Goal: Answer question/provide support: Share knowledge or assist other users

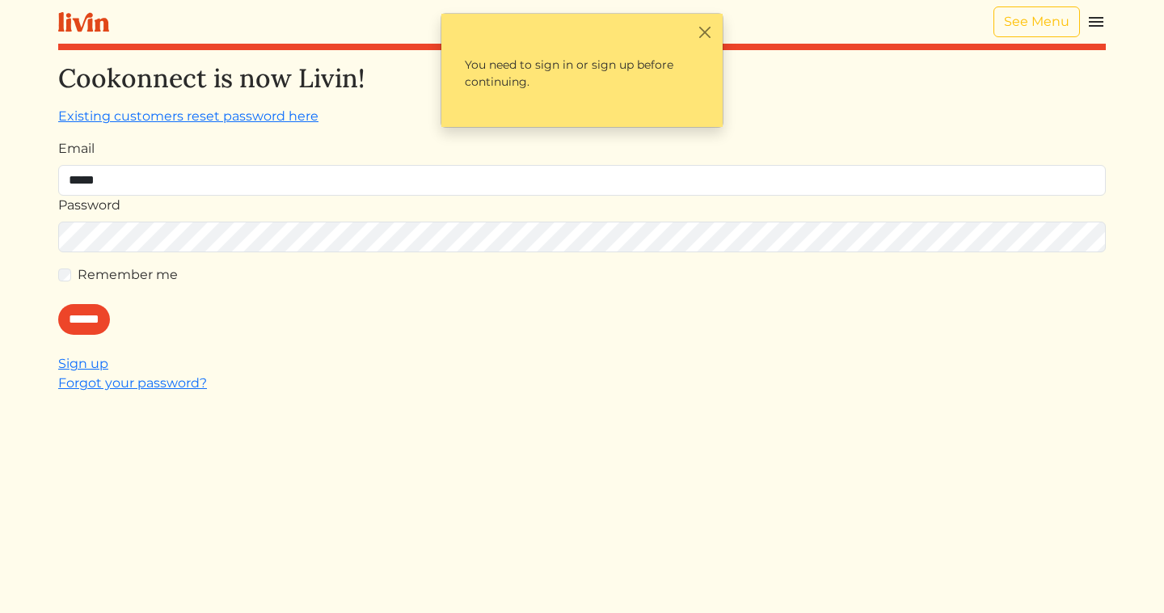
type input "**********"
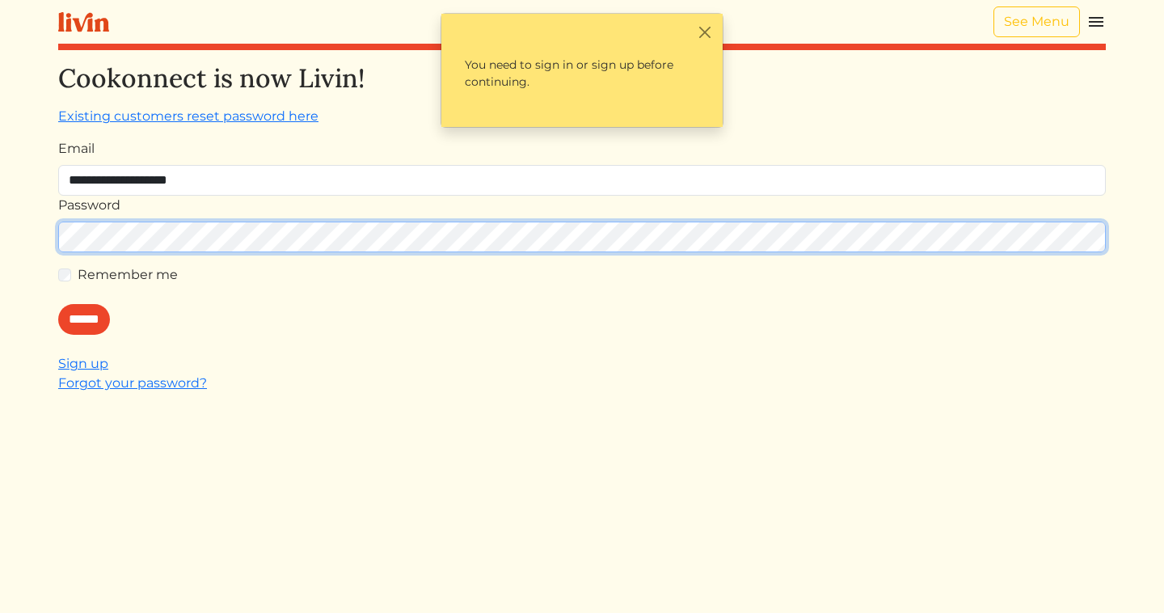
click at [58, 304] on input "******" at bounding box center [84, 319] width 52 height 31
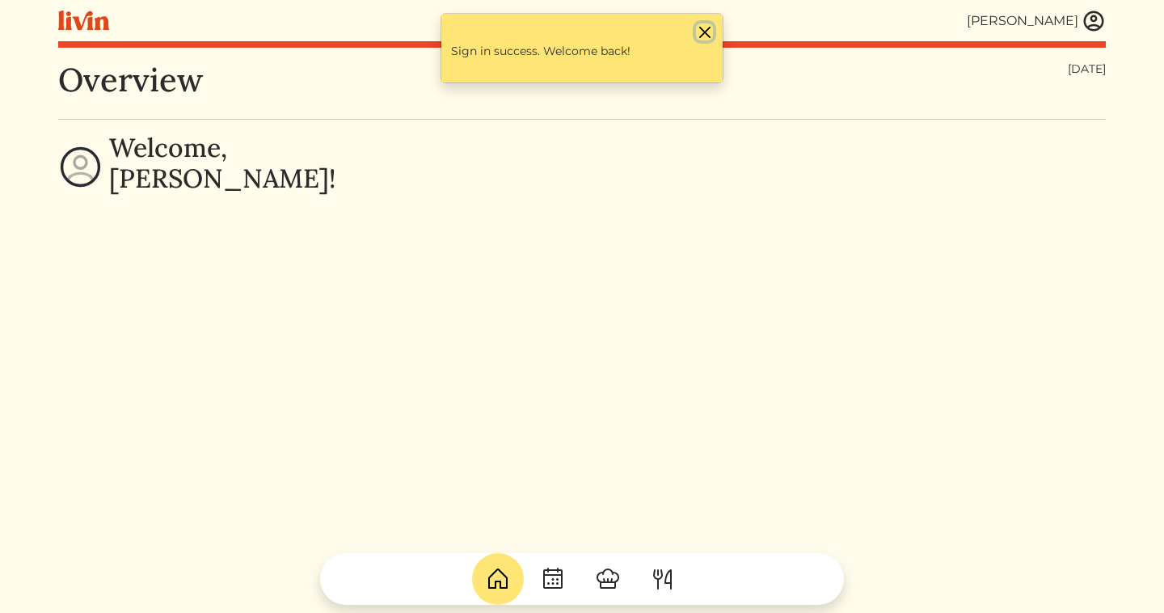
click at [702, 37] on button "Close" at bounding box center [704, 31] width 17 height 17
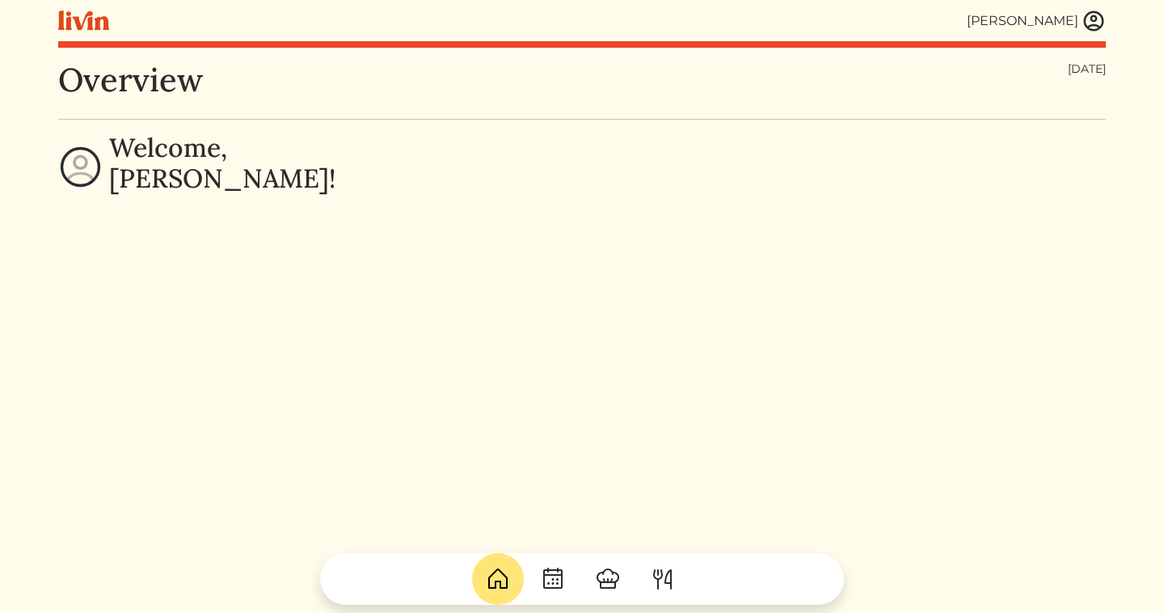
click at [1094, 29] on img at bounding box center [1094, 21] width 24 height 24
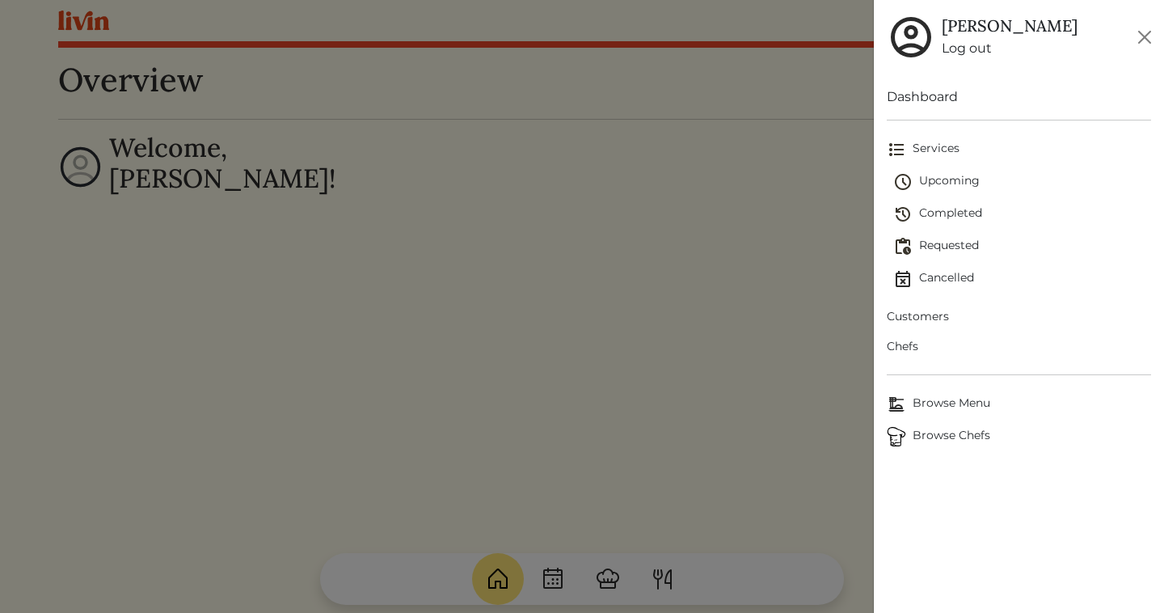
click at [936, 305] on link "Customers" at bounding box center [1019, 317] width 264 height 30
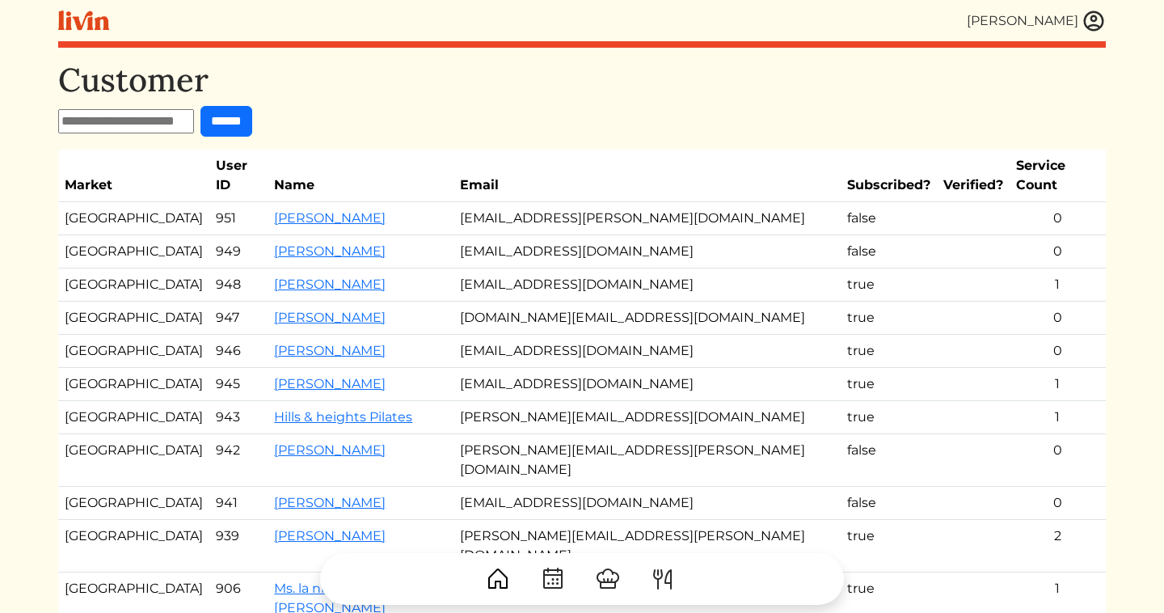
click at [139, 124] on input "text" at bounding box center [126, 121] width 136 height 24
type input "*****"
click at [200, 106] on input "******" at bounding box center [226, 121] width 52 height 31
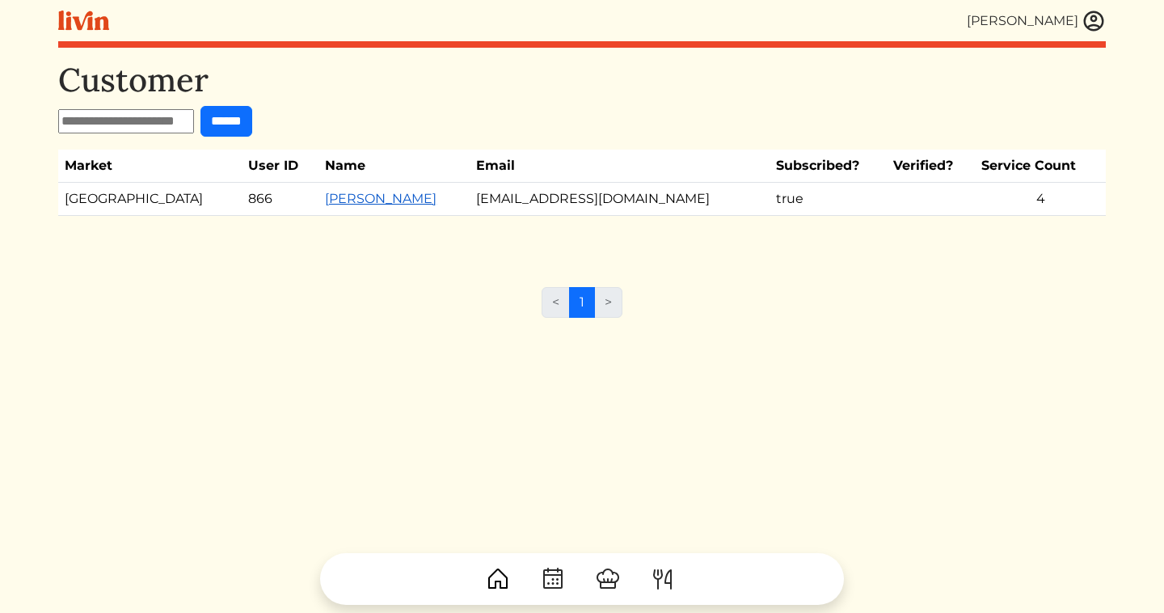
click at [325, 199] on link "[PERSON_NAME]" at bounding box center [381, 198] width 112 height 15
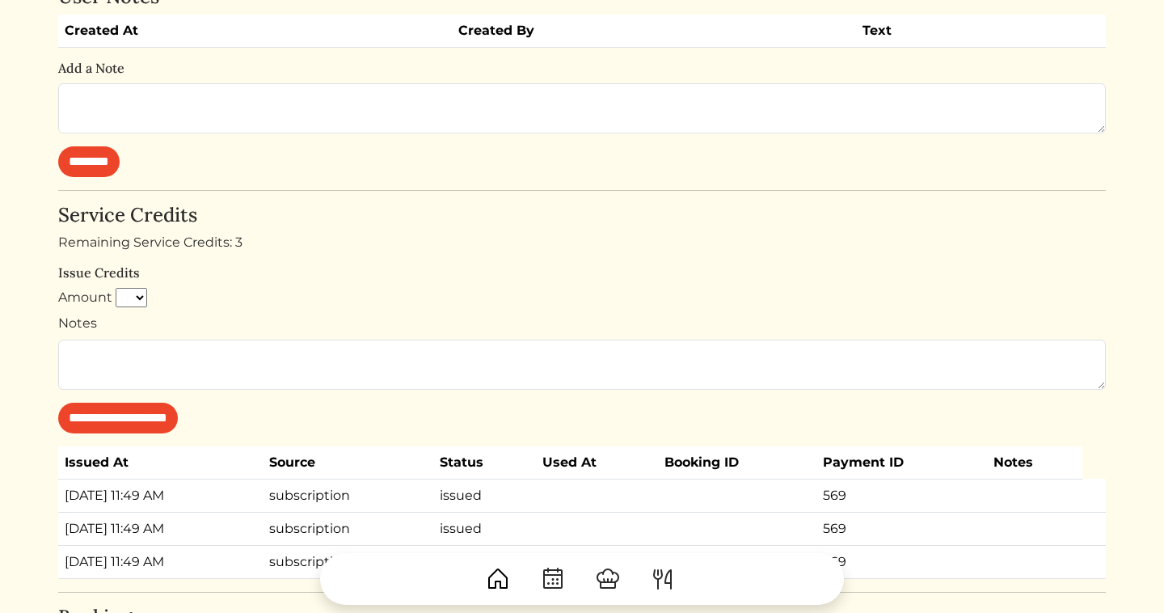
scroll to position [641, 0]
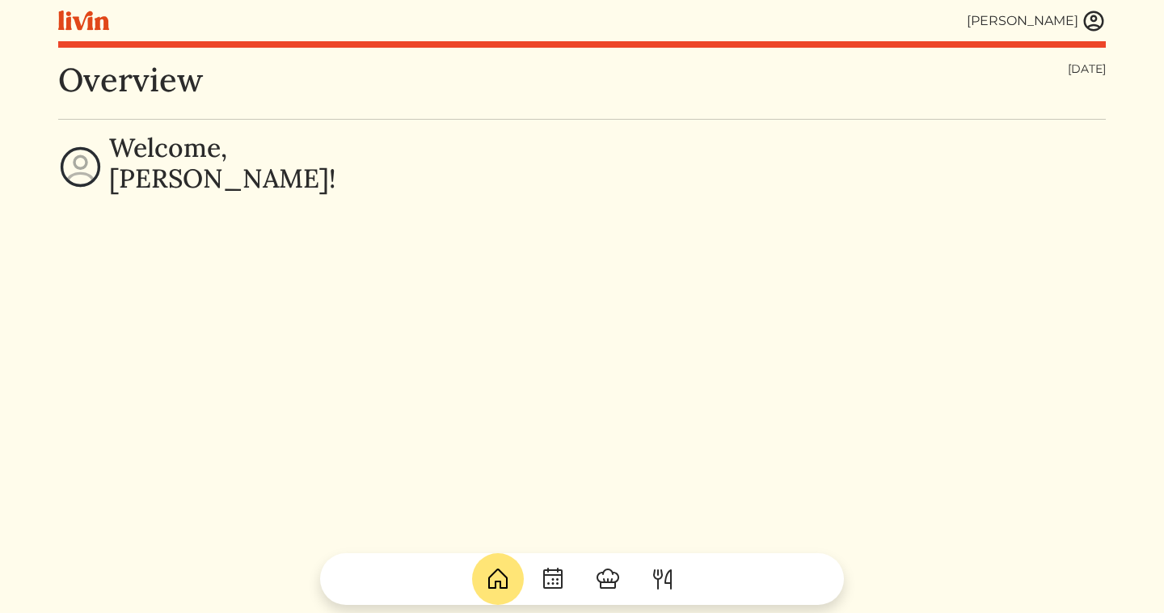
click at [1088, 19] on img at bounding box center [1094, 21] width 24 height 24
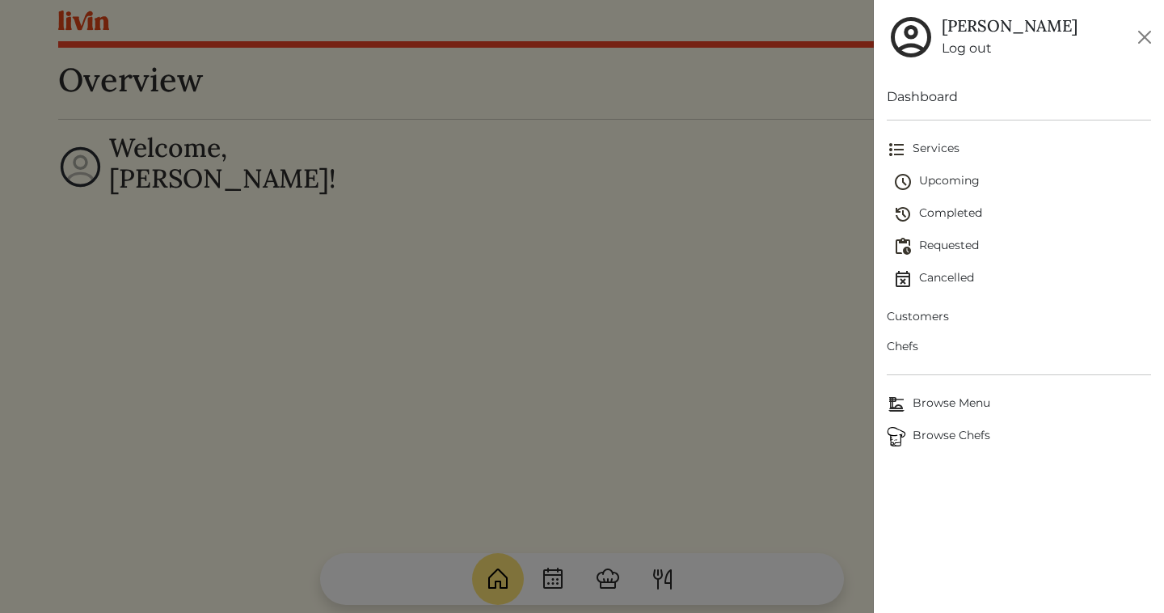
click at [951, 182] on span "Upcoming" at bounding box center [1022, 181] width 258 height 19
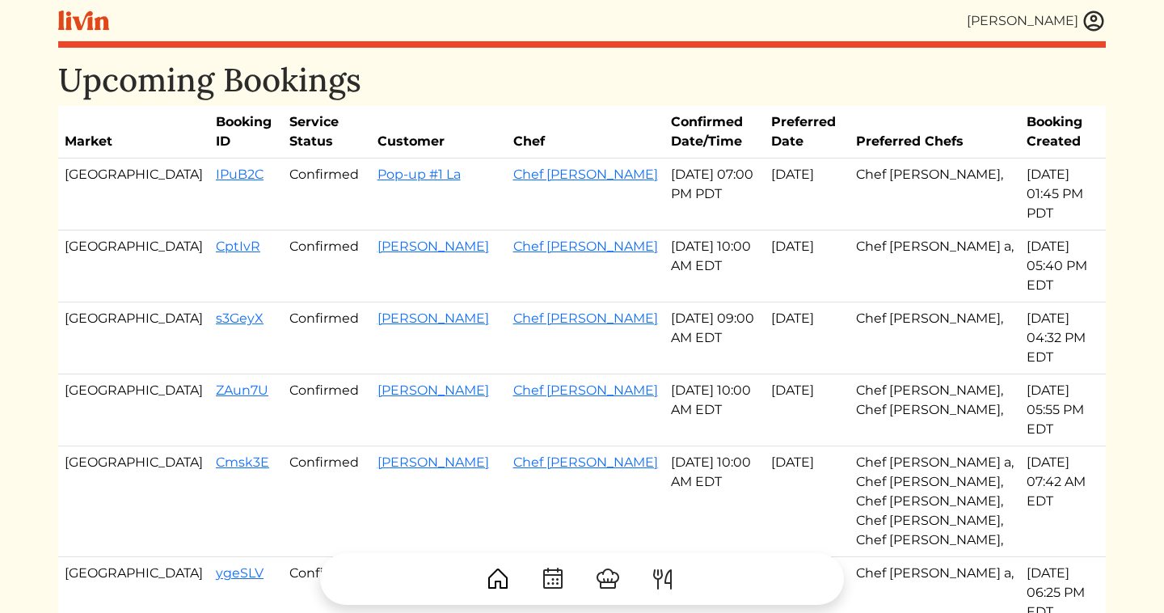
click at [1087, 19] on img at bounding box center [1094, 21] width 24 height 24
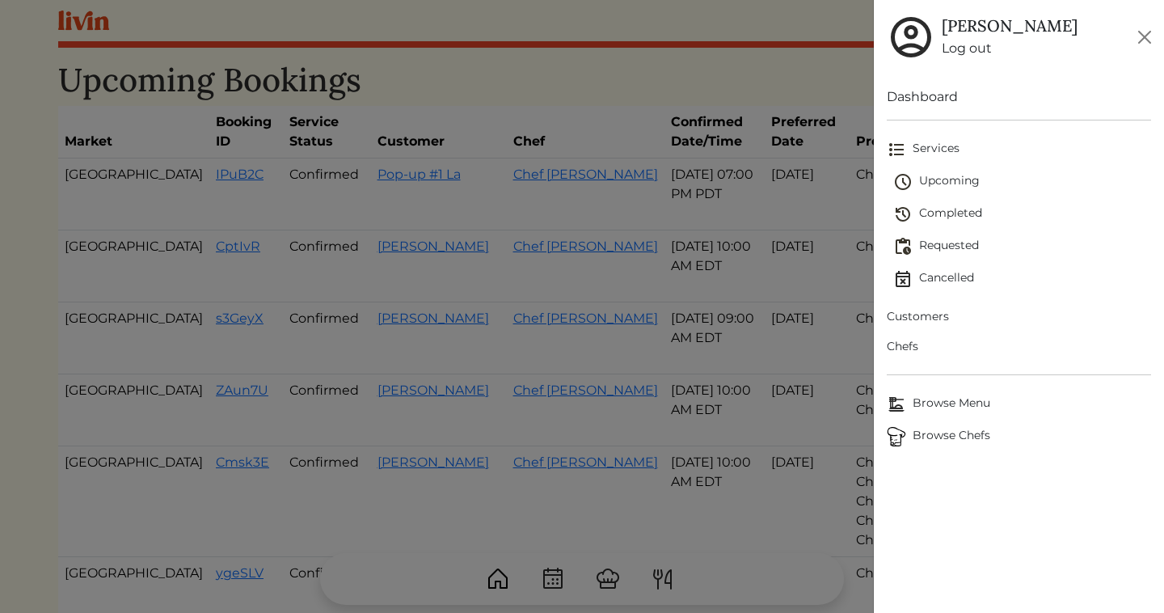
click at [950, 200] on link "Completed" at bounding box center [1022, 214] width 258 height 32
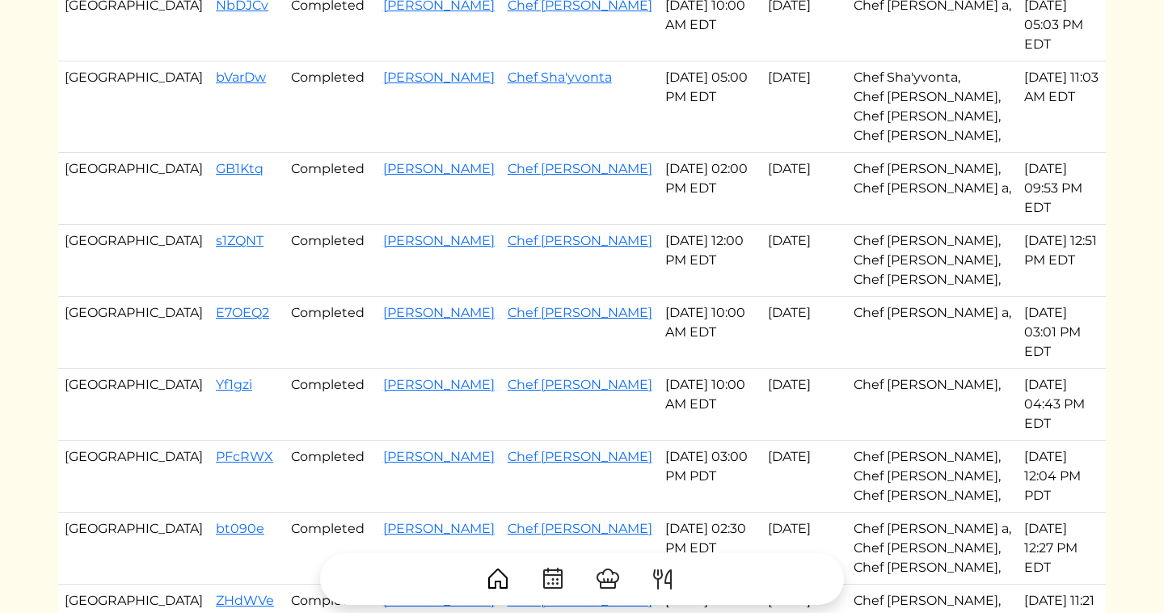
scroll to position [232, 0]
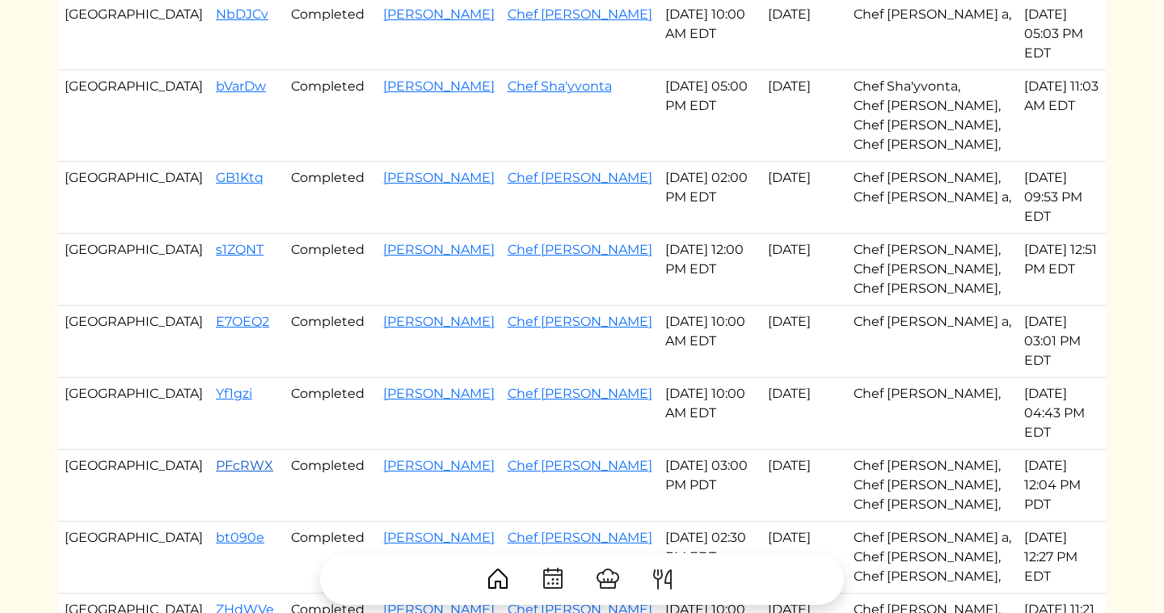
click at [216, 458] on link "PFcRWX" at bounding box center [244, 465] width 57 height 15
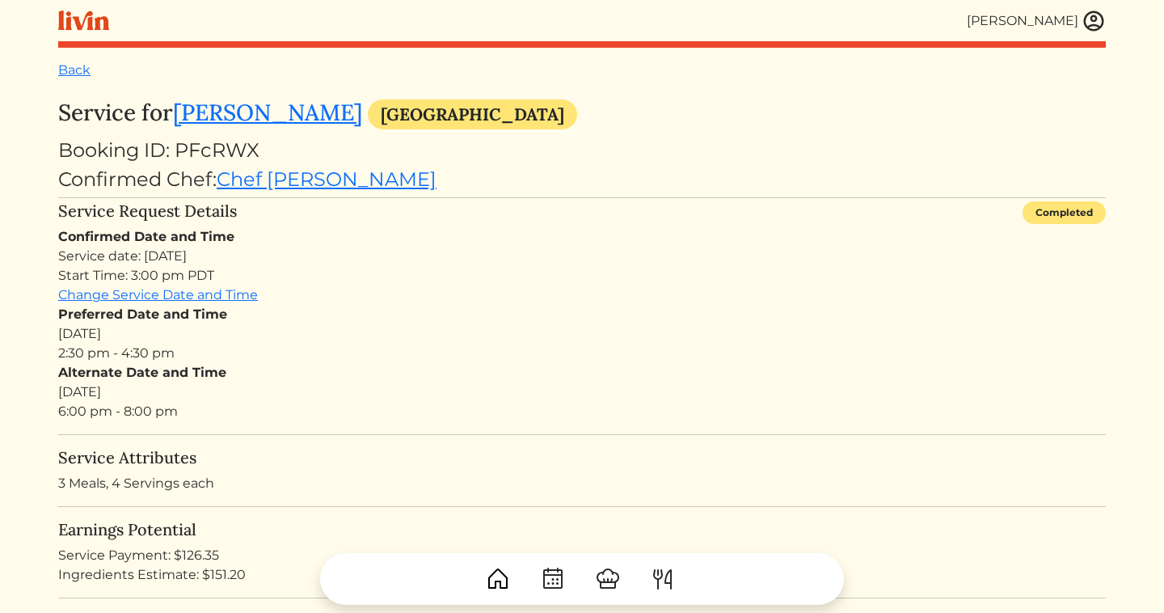
drag, startPoint x: 217, startPoint y: 558, endPoint x: 179, endPoint y: 557, distance: 38.0
click at [179, 557] on div at bounding box center [582, 572] width 1048 height 65
click at [275, 189] on link "Chef Courtney" at bounding box center [327, 178] width 220 height 23
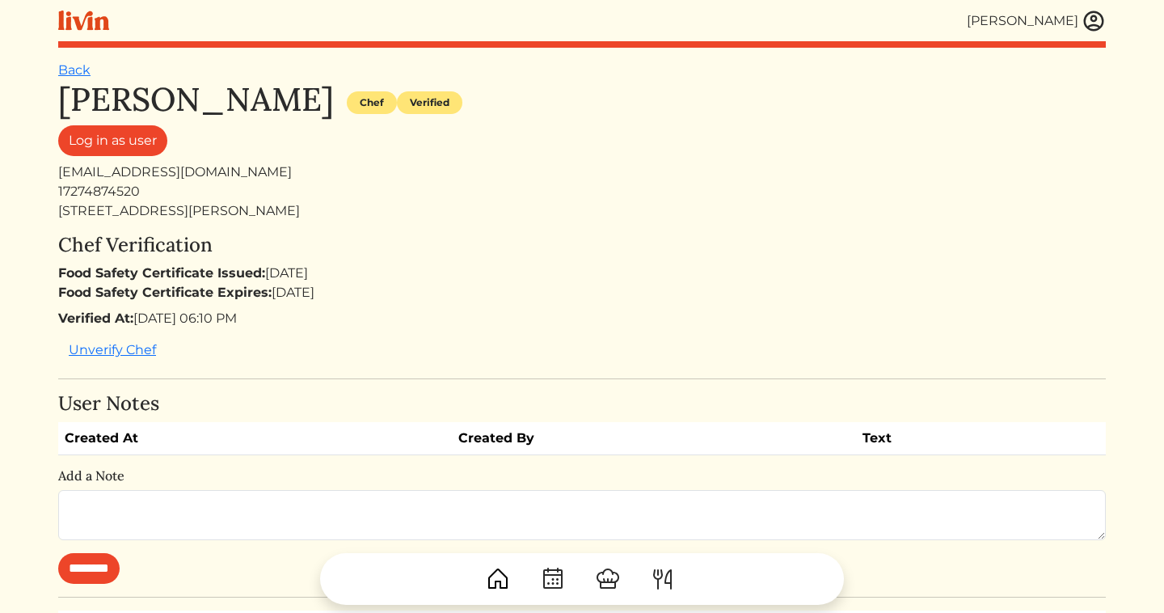
click at [260, 174] on div "consciouschefcourt@gmail.com" at bounding box center [582, 171] width 1048 height 19
copy div "consciouschefcourt@gmail.com"
click at [1088, 31] on img at bounding box center [1094, 21] width 24 height 24
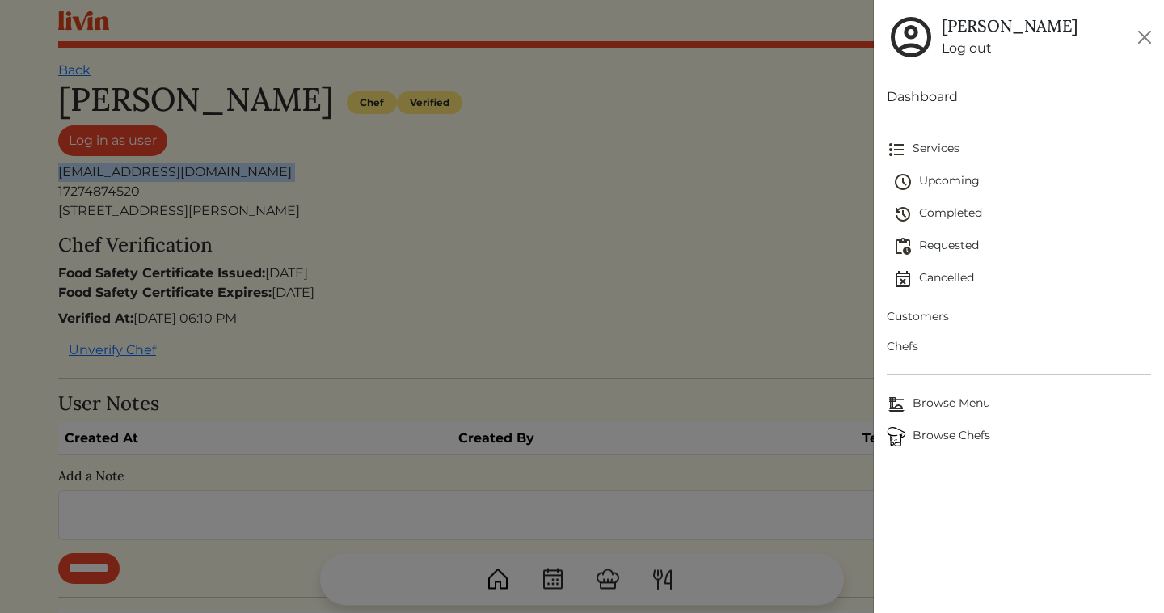
click at [937, 179] on span "Upcoming" at bounding box center [1022, 181] width 258 height 19
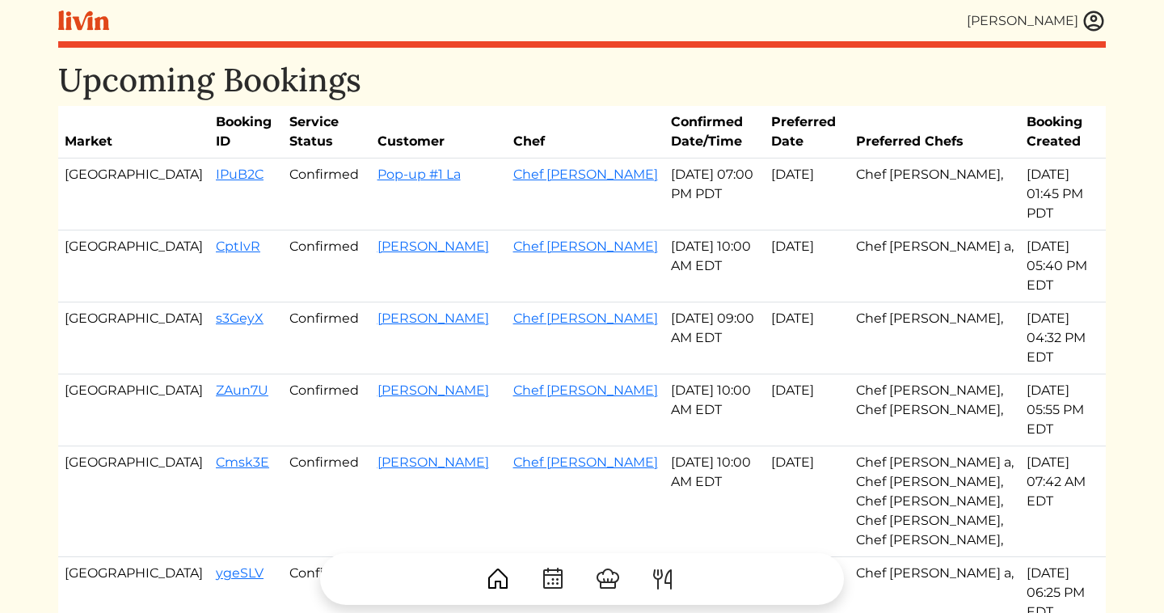
click at [1086, 17] on img at bounding box center [1094, 21] width 24 height 24
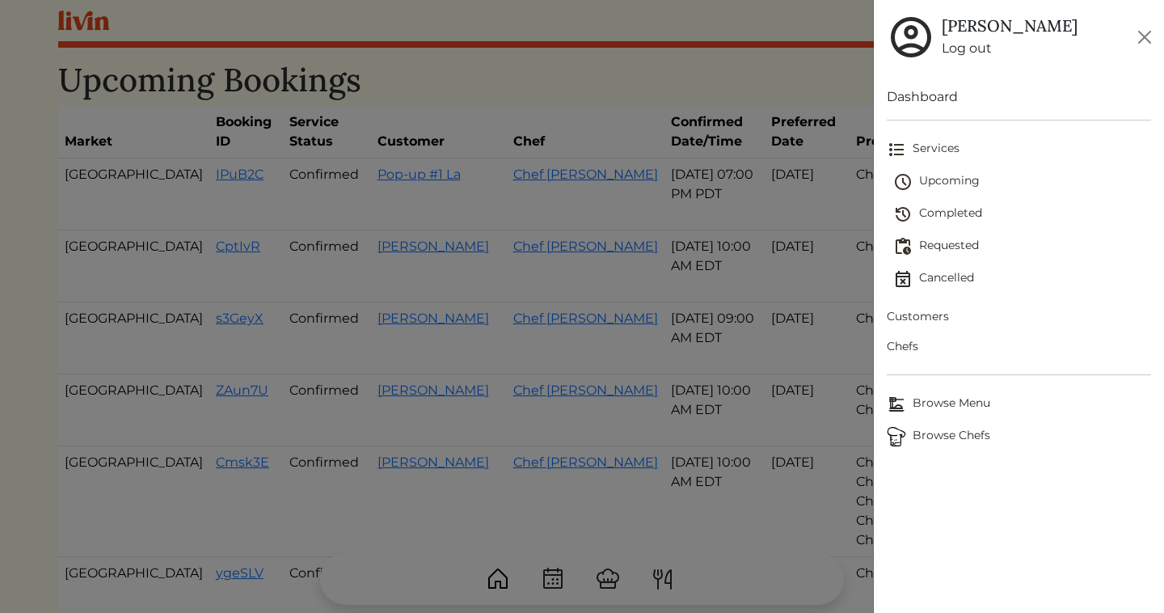
click at [931, 399] on span "Browse Menu" at bounding box center [1019, 404] width 264 height 19
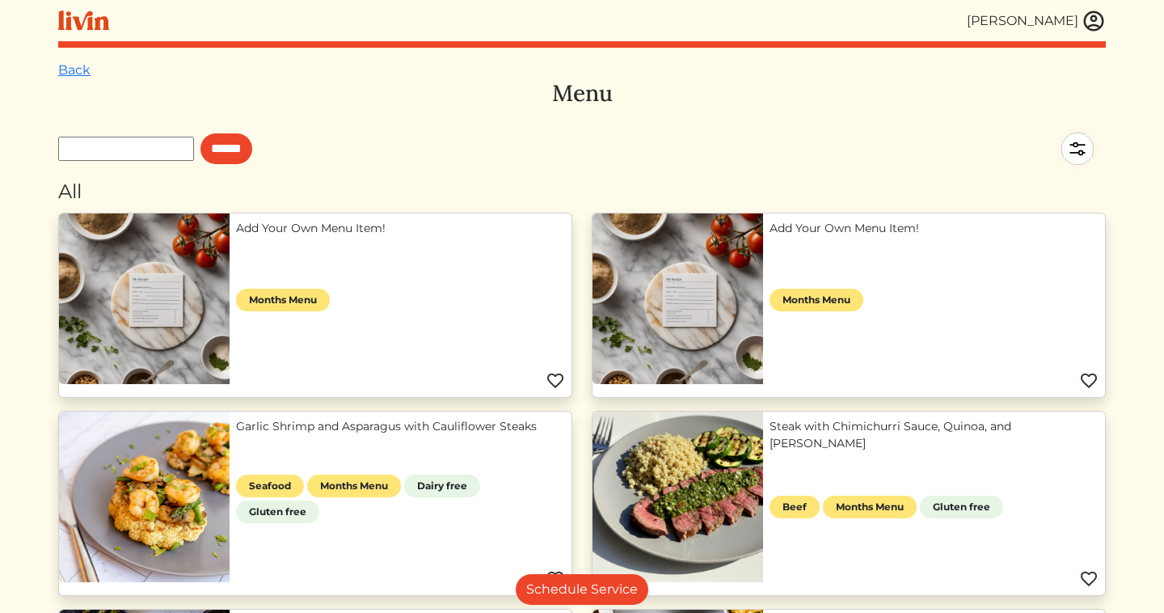
click at [173, 149] on input "text" at bounding box center [126, 149] width 136 height 24
type input "****"
click at [200, 133] on input "******" at bounding box center [226, 148] width 52 height 31
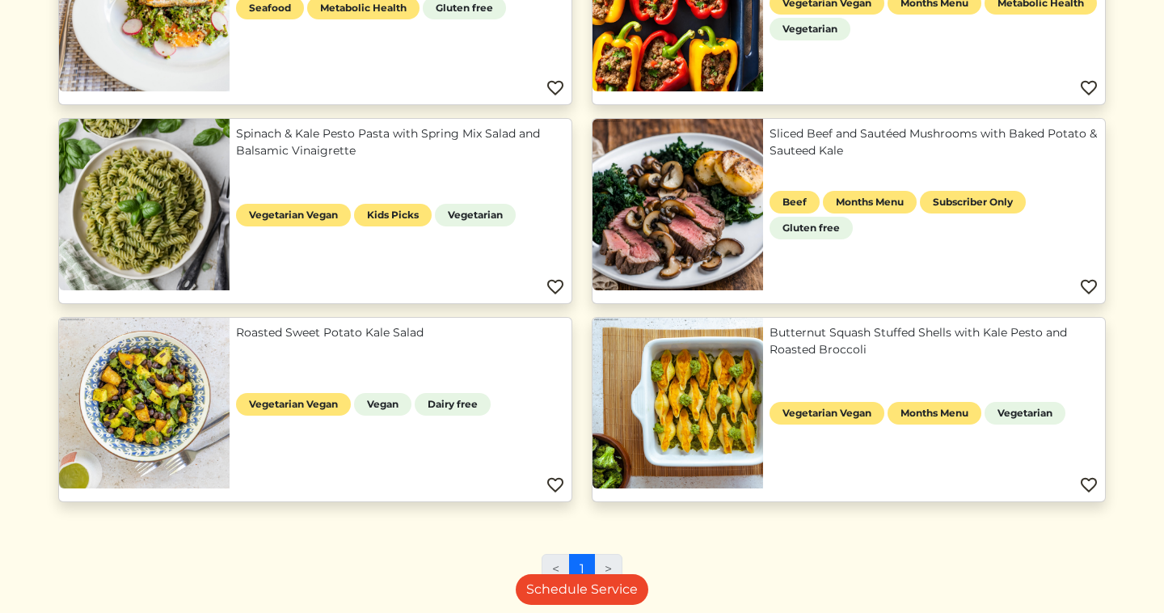
scroll to position [593, 0]
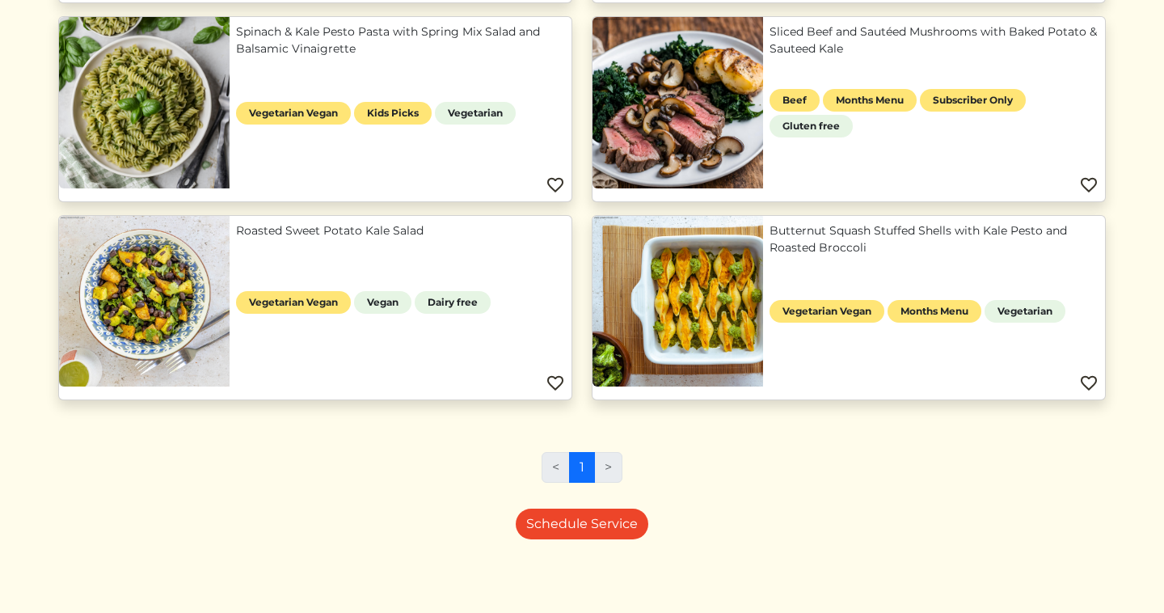
click at [356, 239] on link "Roasted Sweet Potato Kale Salad" at bounding box center [400, 230] width 329 height 17
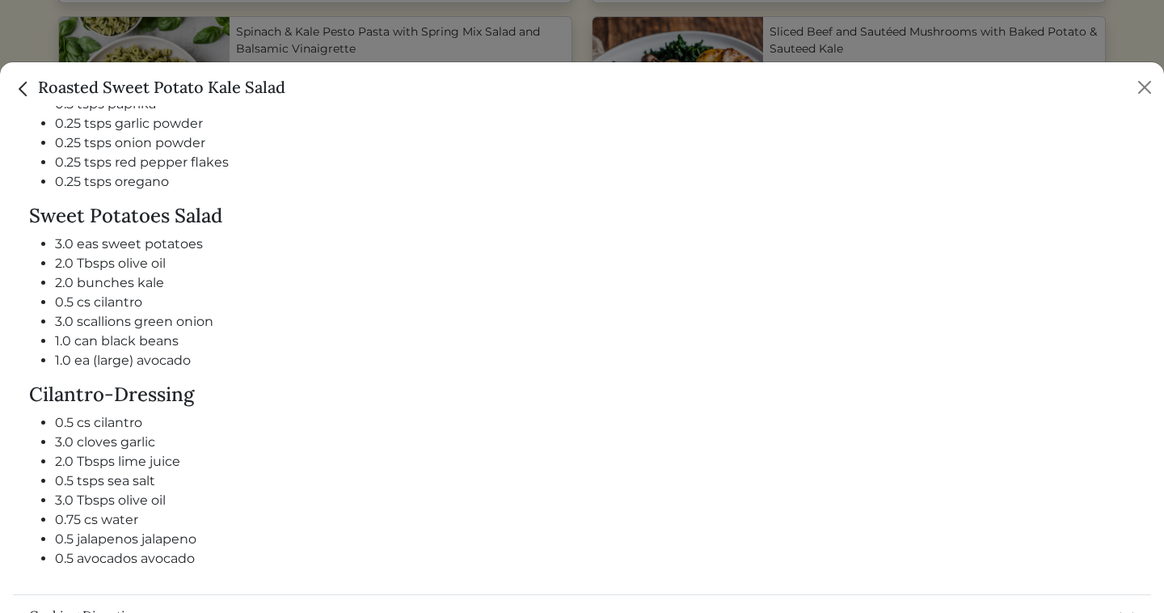
scroll to position [1069, 0]
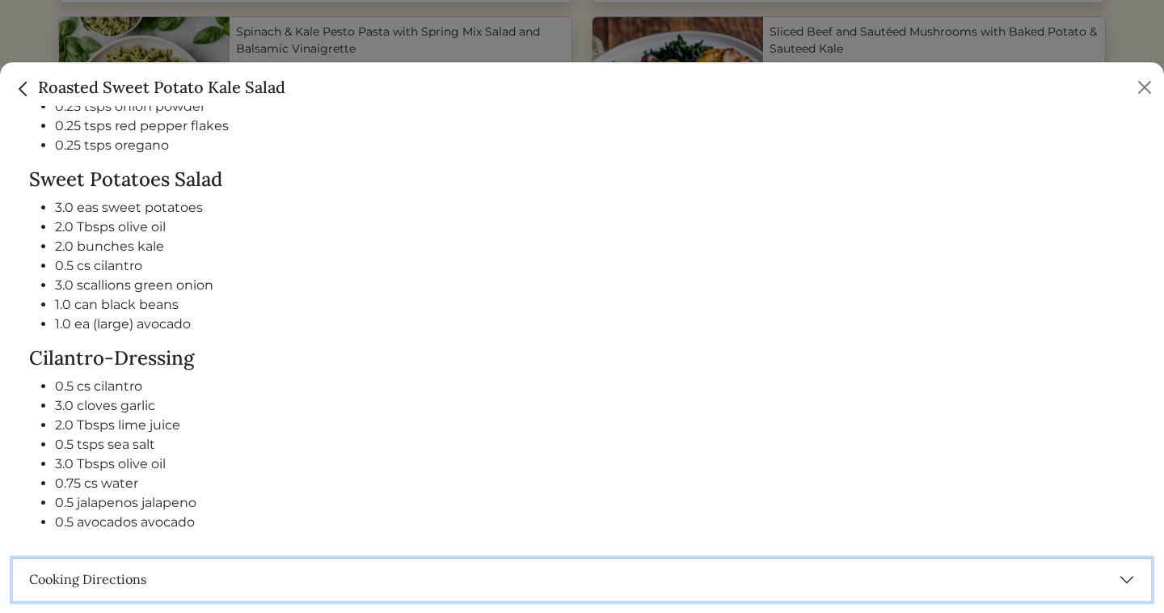
click at [108, 571] on button "Cooking Directions" at bounding box center [582, 580] width 1138 height 42
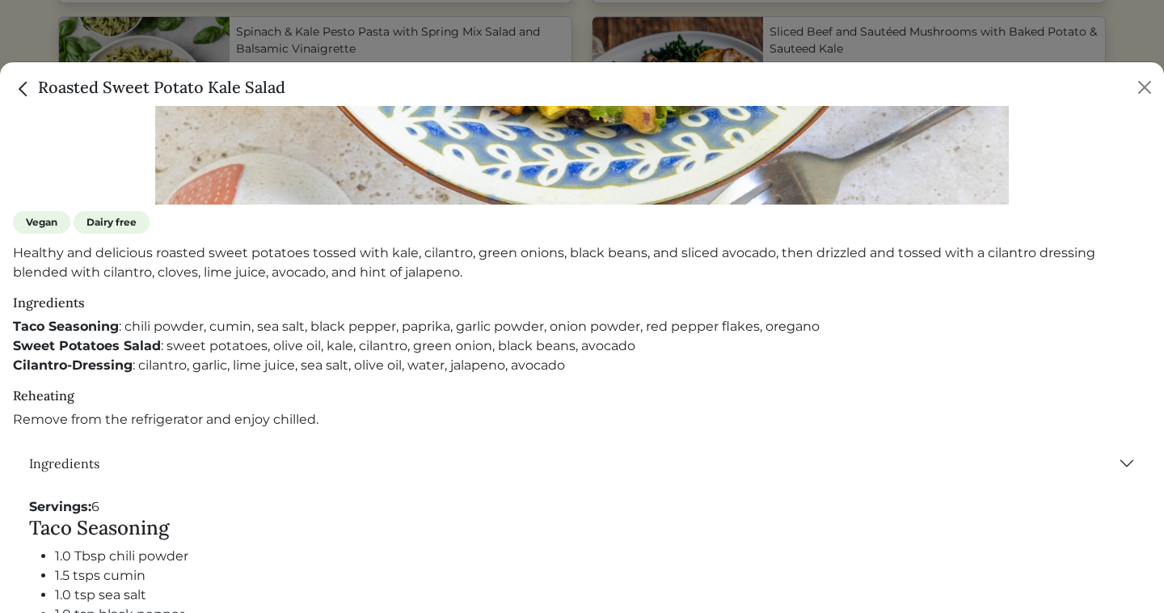
scroll to position [504, 0]
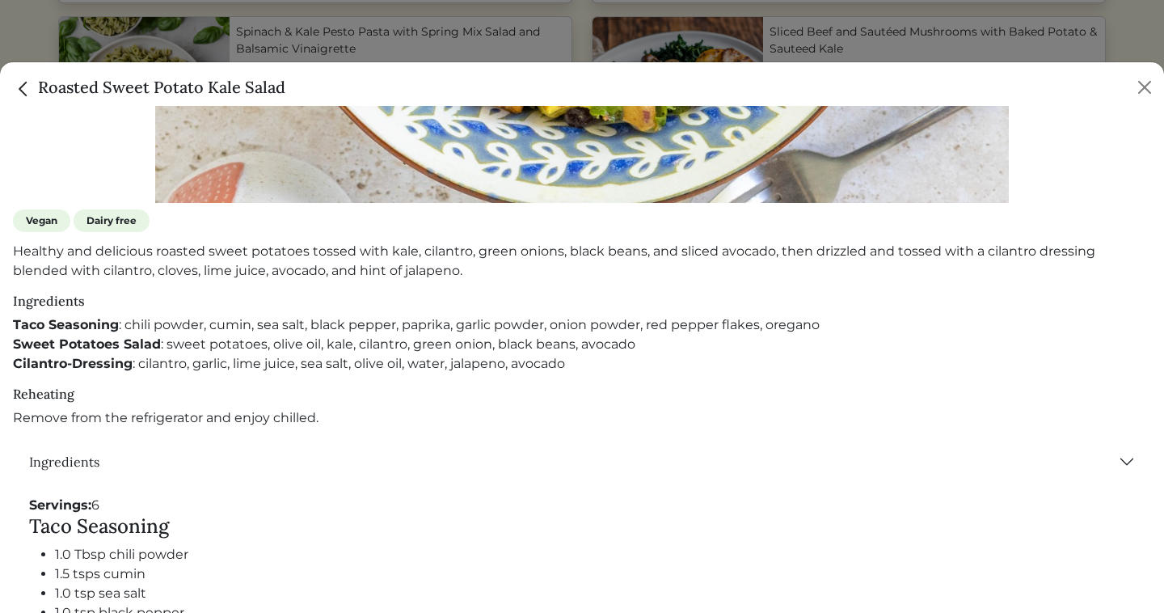
click at [31, 82] on img "Close" at bounding box center [23, 88] width 21 height 21
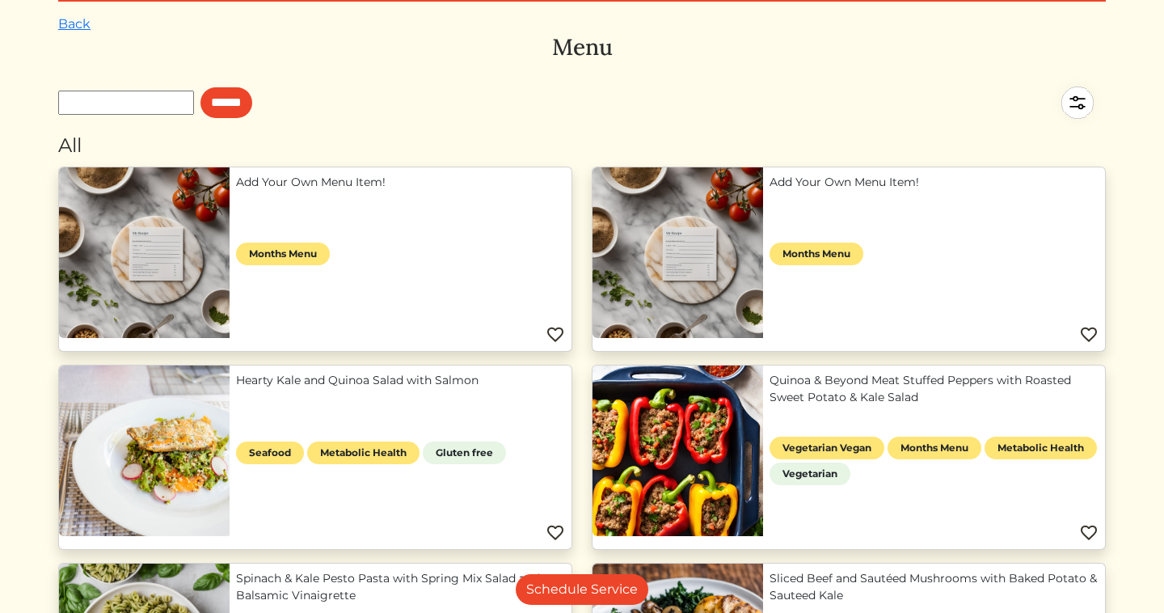
scroll to position [0, 0]
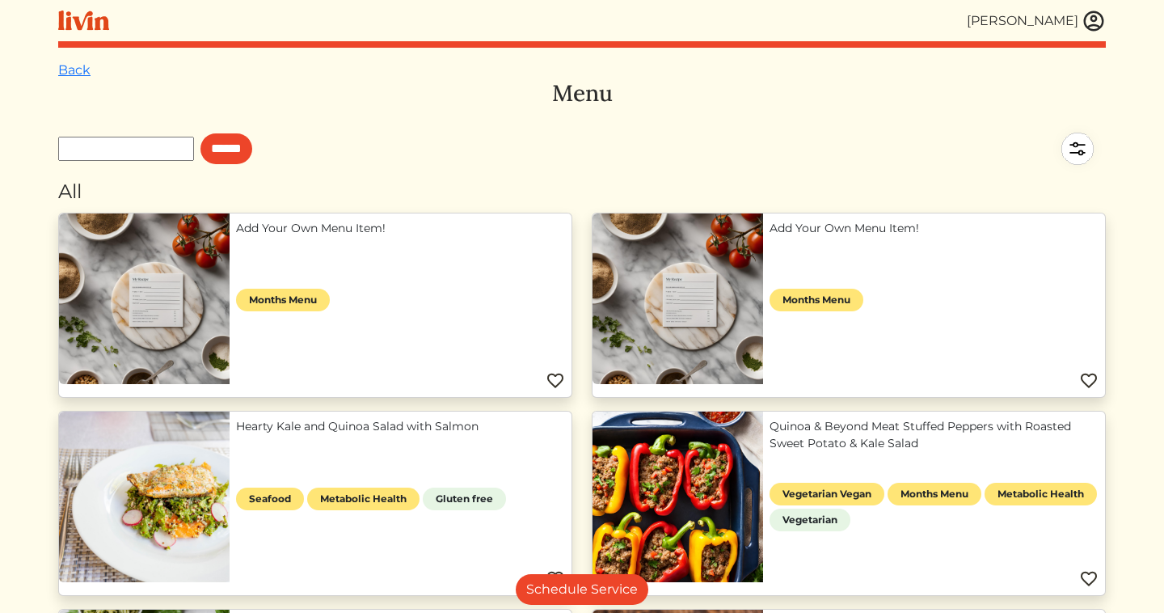
click at [1095, 14] on img at bounding box center [1094, 21] width 24 height 24
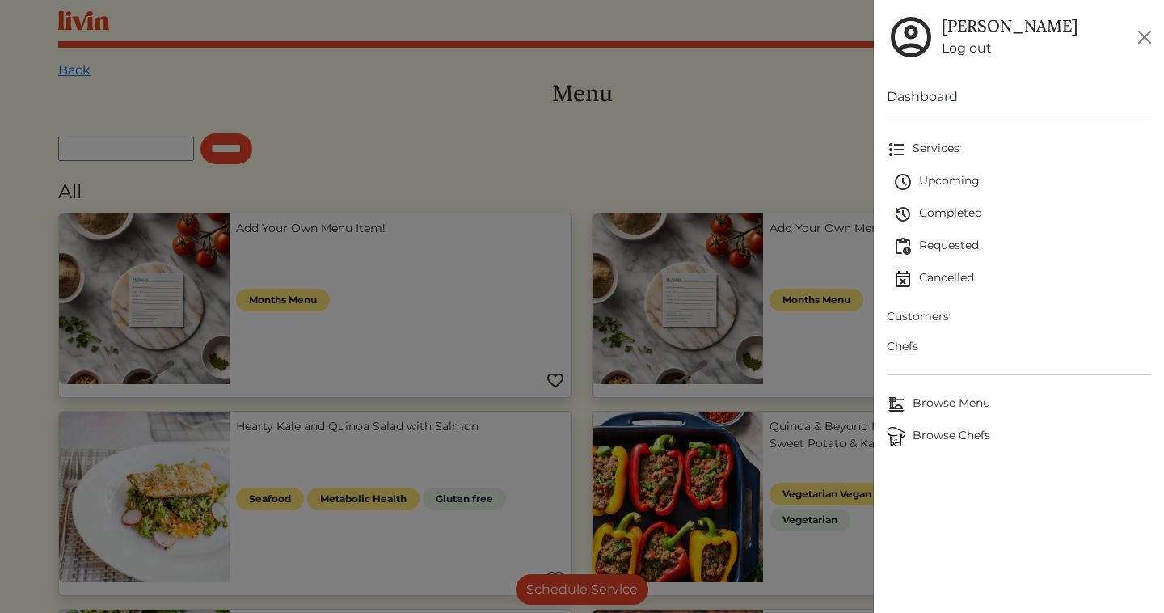
click at [941, 184] on span "Upcoming" at bounding box center [1022, 181] width 258 height 19
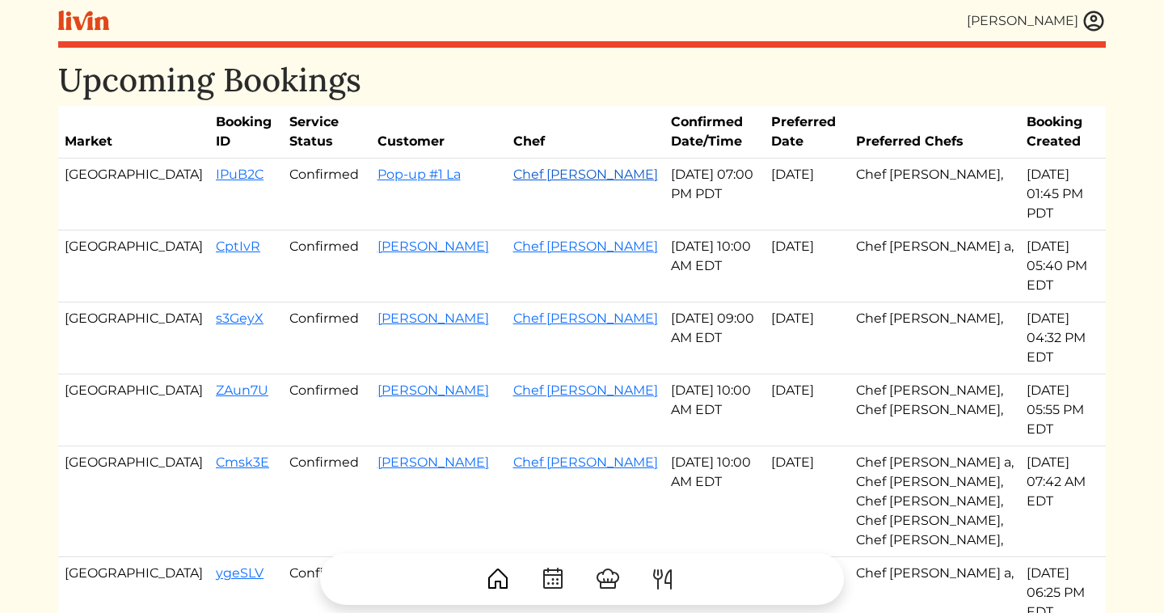
click at [528, 179] on link "Chef Courtney" at bounding box center [585, 174] width 145 height 15
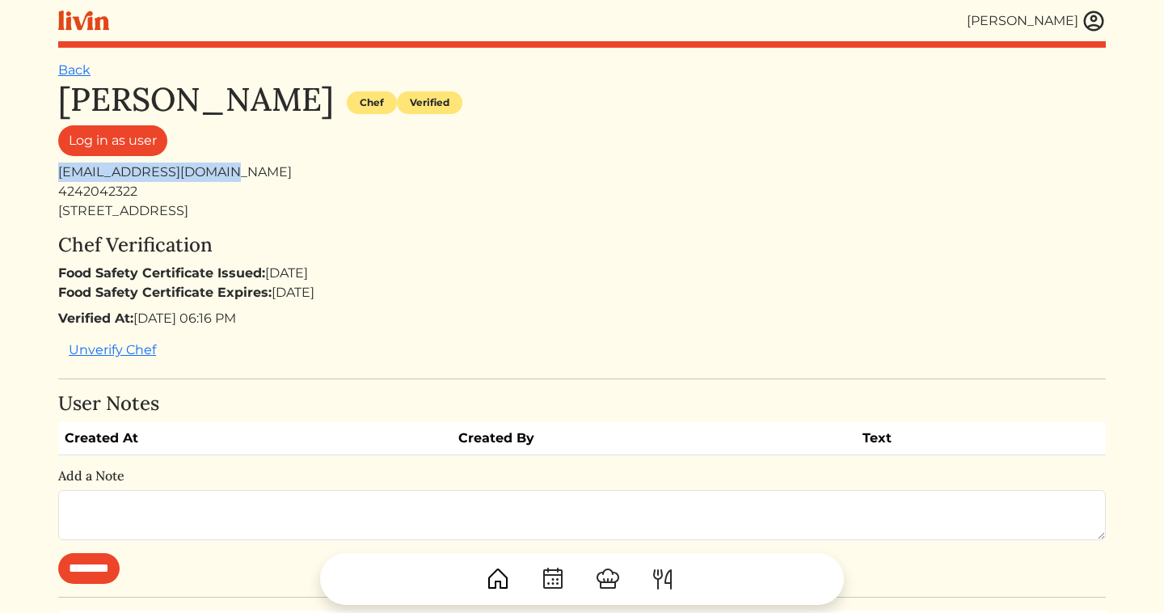
drag, startPoint x: 221, startPoint y: 175, endPoint x: 60, endPoint y: 170, distance: 160.9
click at [60, 170] on div "food4stringz@gmail.com" at bounding box center [582, 171] width 1048 height 19
copy div "food4stringz@gmail.com"
click at [72, 72] on link "Back" at bounding box center [74, 69] width 32 height 15
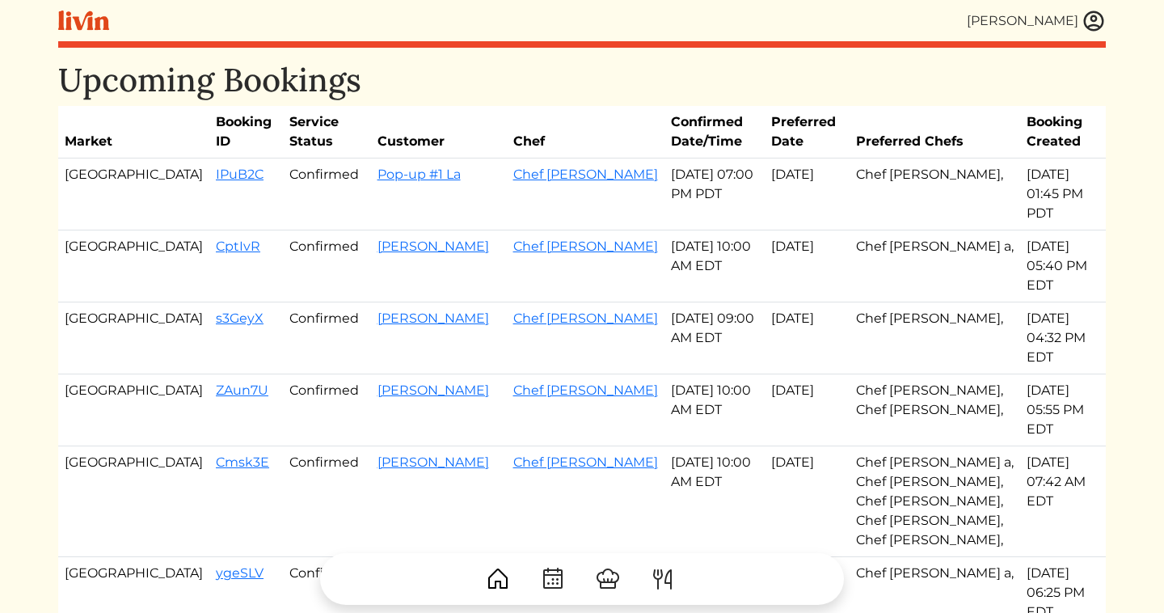
click at [1078, 15] on div "[PERSON_NAME]" at bounding box center [1036, 21] width 139 height 24
click at [1093, 15] on img at bounding box center [1094, 21] width 24 height 24
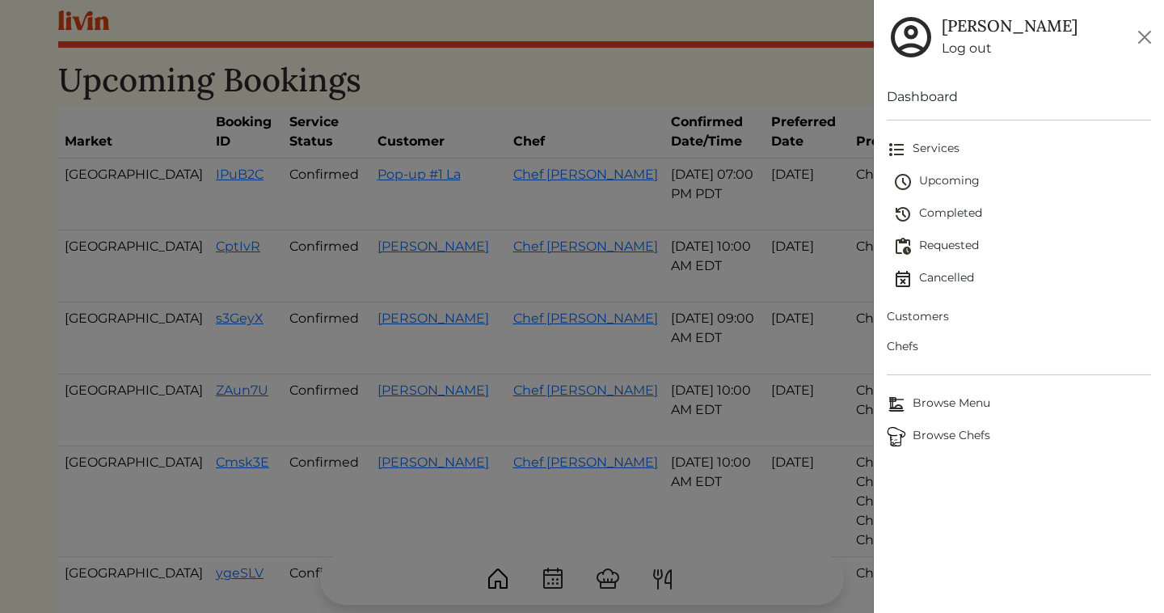
click at [938, 211] on span "Completed" at bounding box center [1022, 214] width 258 height 19
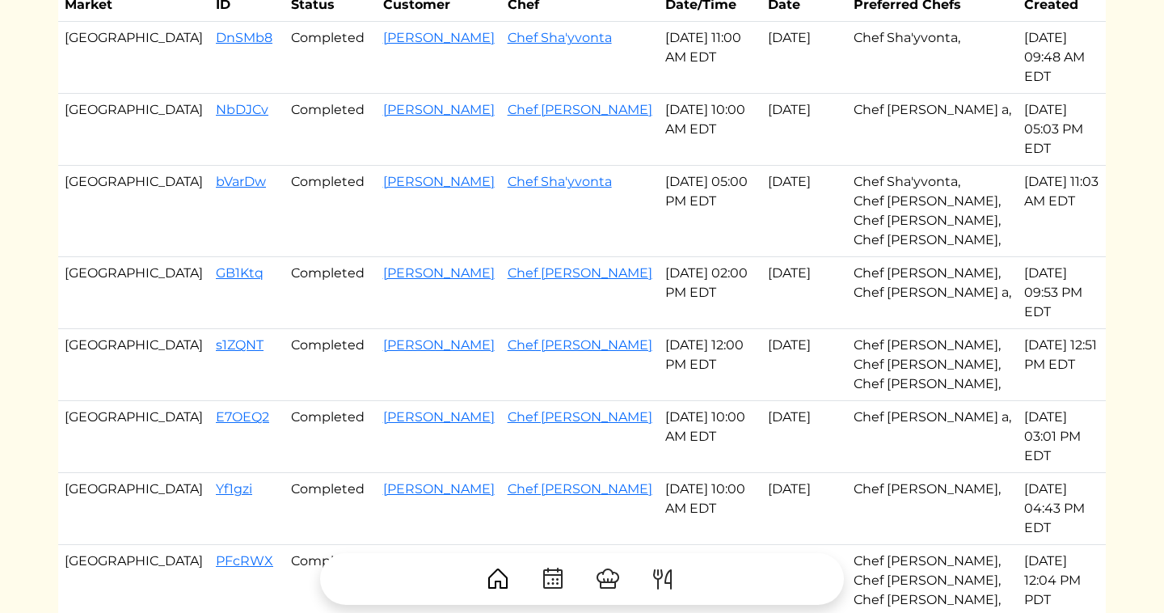
scroll to position [53, 0]
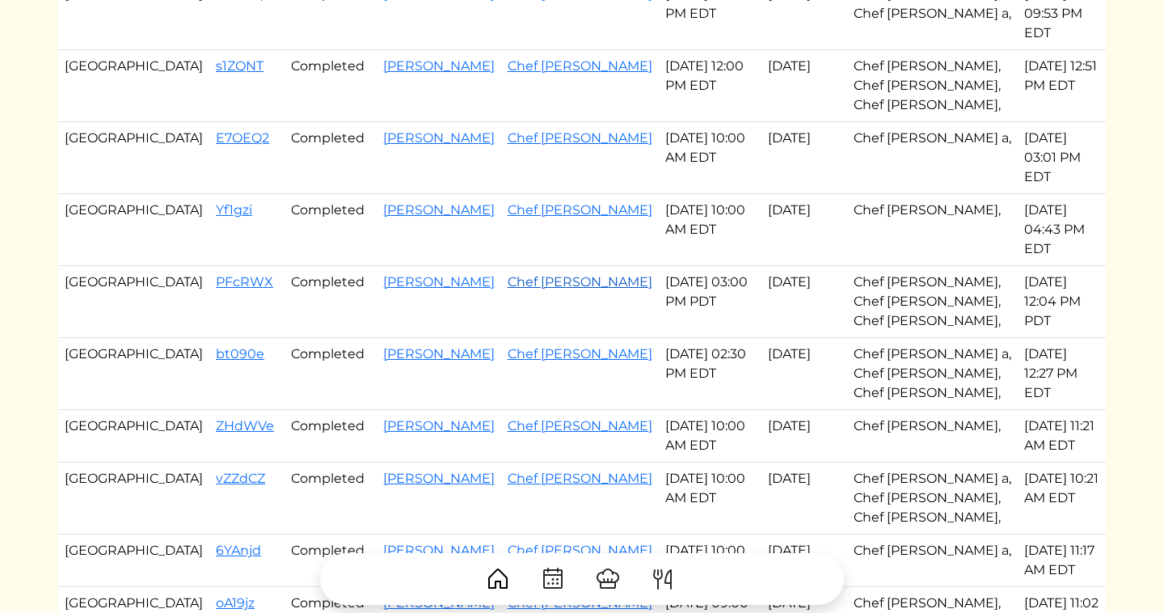
click at [508, 274] on link "Chef Courtney" at bounding box center [580, 281] width 145 height 15
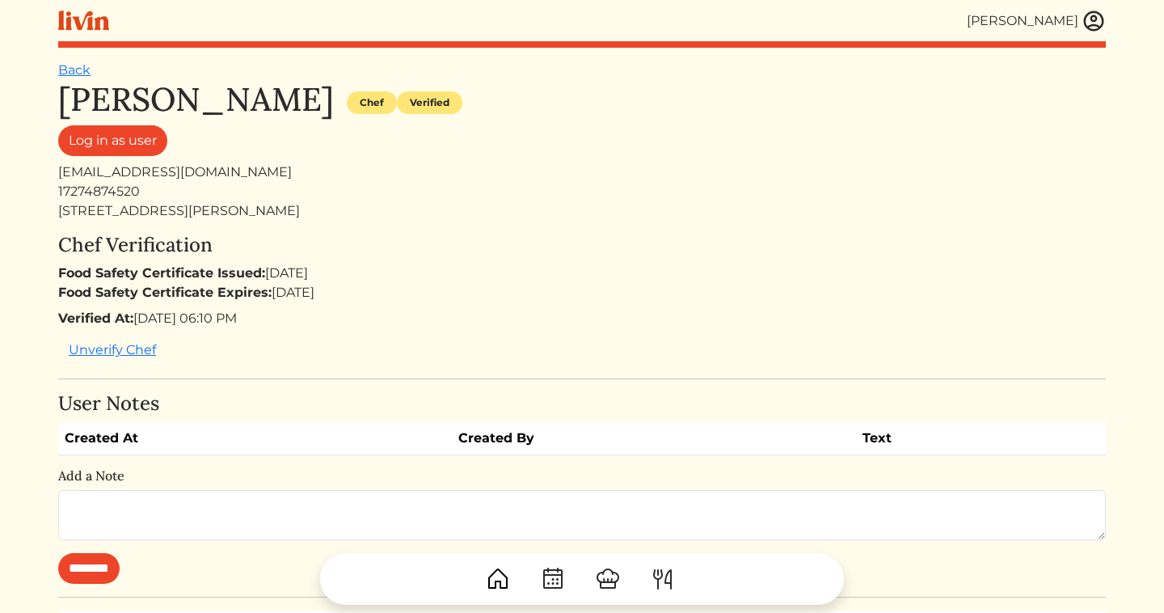
click at [134, 175] on div "consciouschefcourt@gmail.com" at bounding box center [582, 171] width 1048 height 19
copy div "consciouschefcourt@gmail.com"
